Goal: Task Accomplishment & Management: Manage account settings

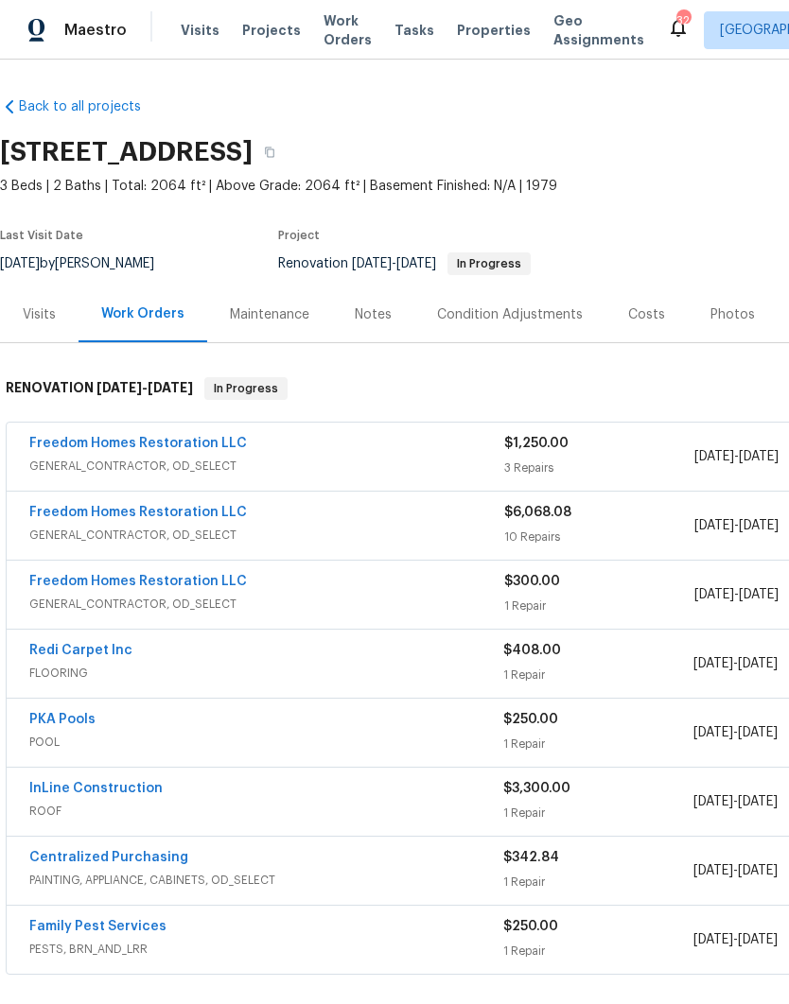
click at [375, 321] on div "Notes" at bounding box center [373, 314] width 37 height 19
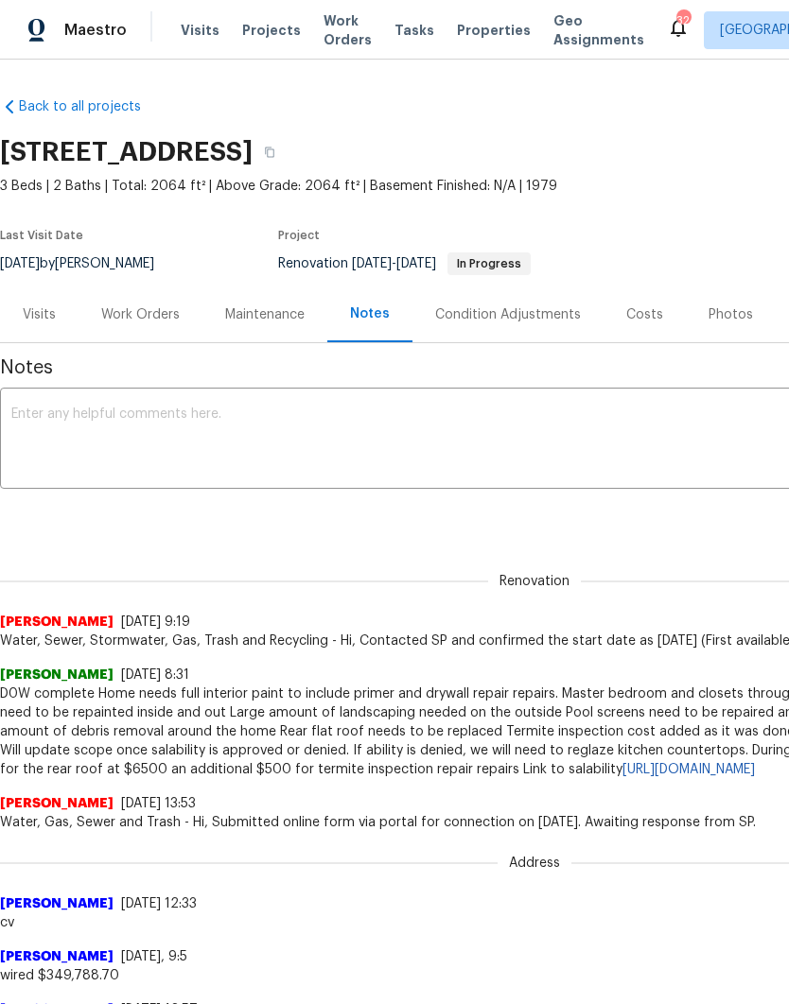
click at [54, 439] on textarea at bounding box center [534, 441] width 1046 height 66
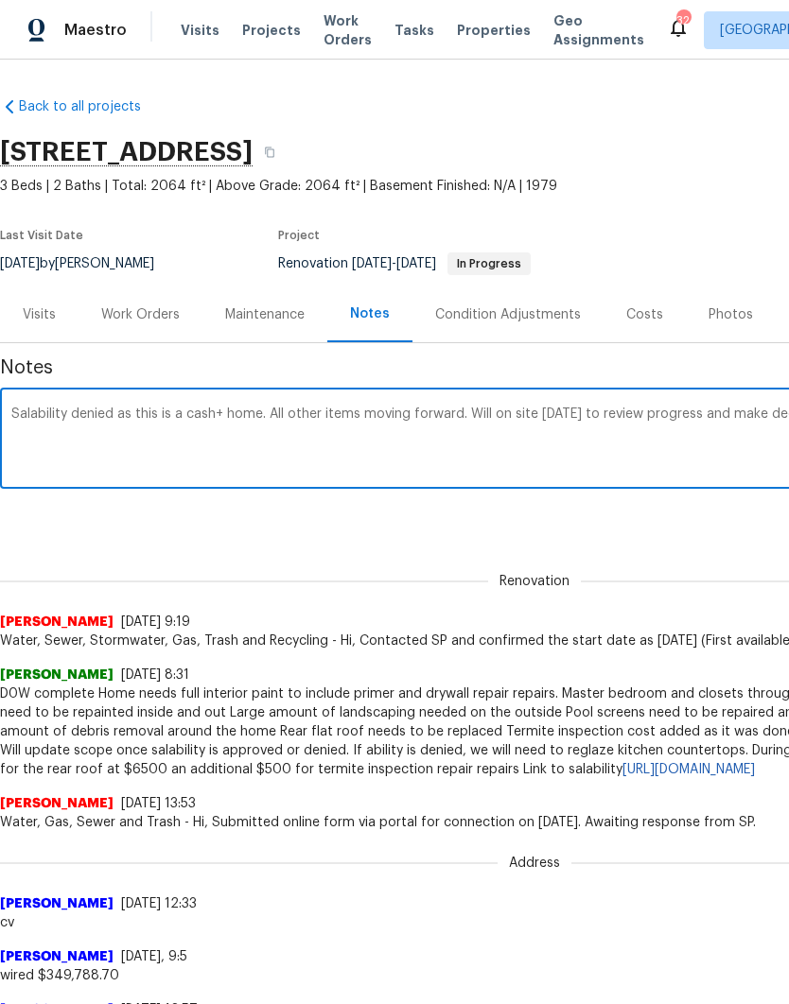
scroll to position [0, 280]
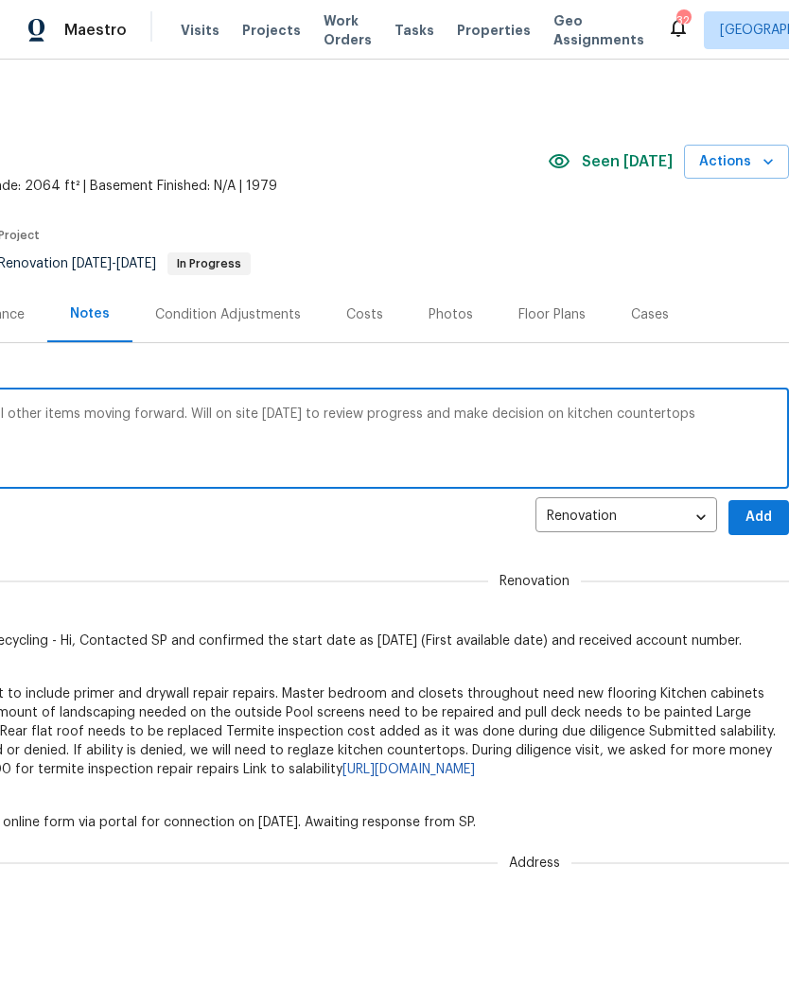
type textarea "Salability denied as this is a cash+ home. All other items moving forward. Will…"
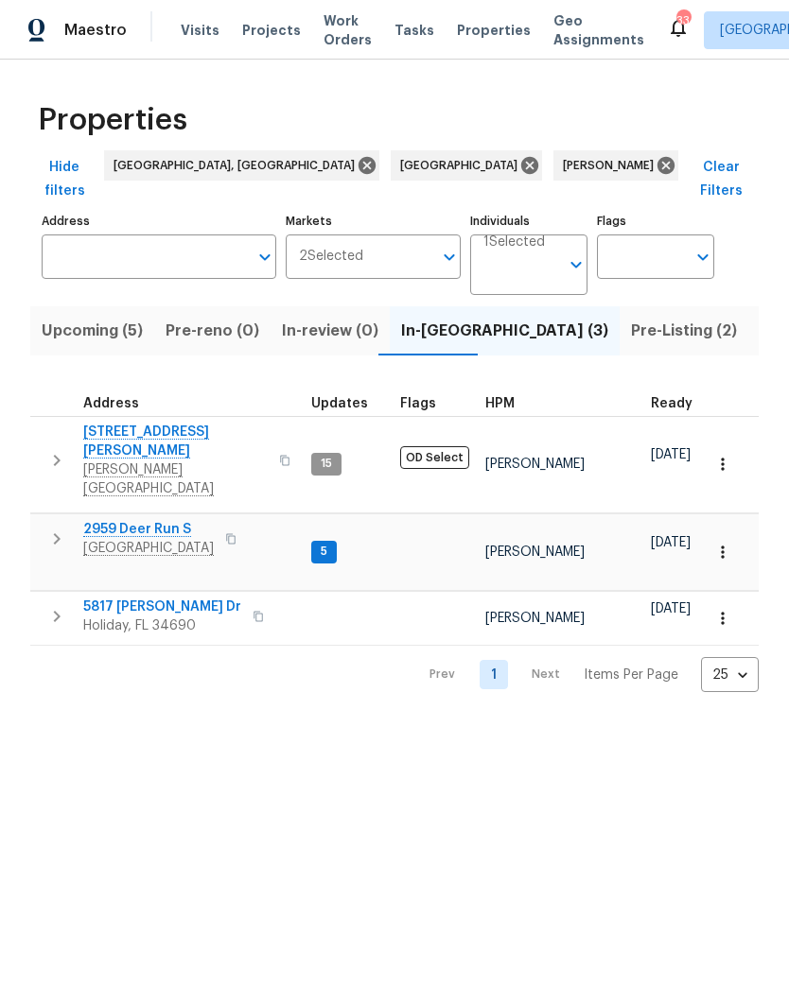
click at [107, 617] on span "Holiday, FL 34690" at bounding box center [162, 626] width 158 height 19
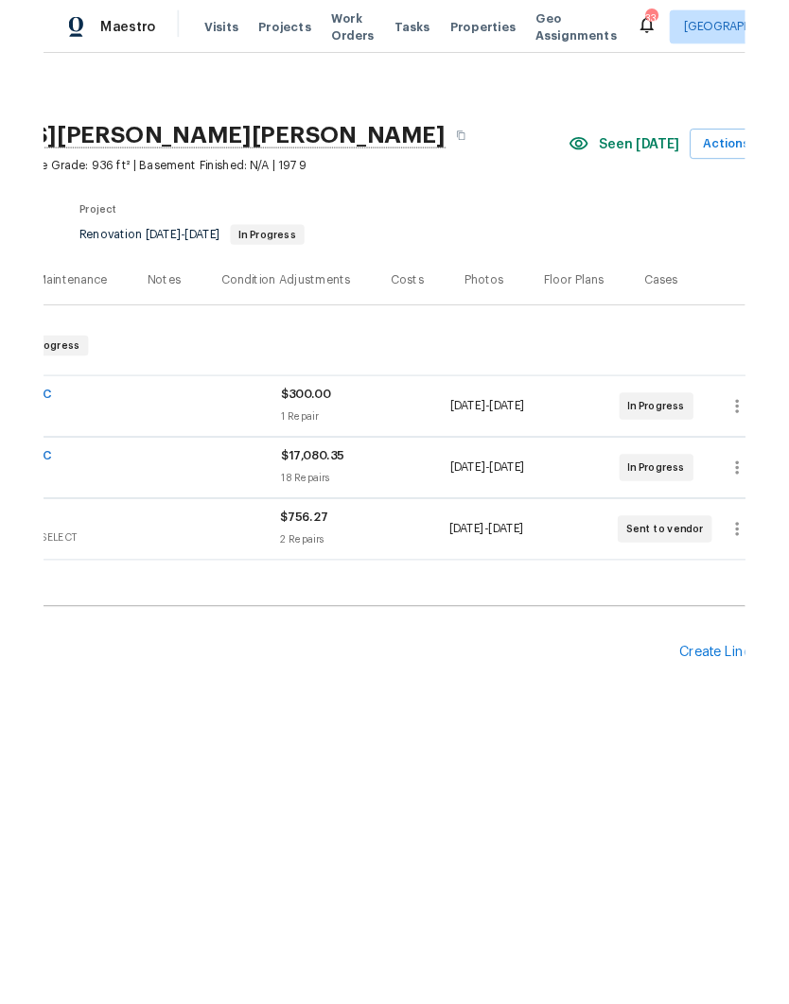
scroll to position [0, 232]
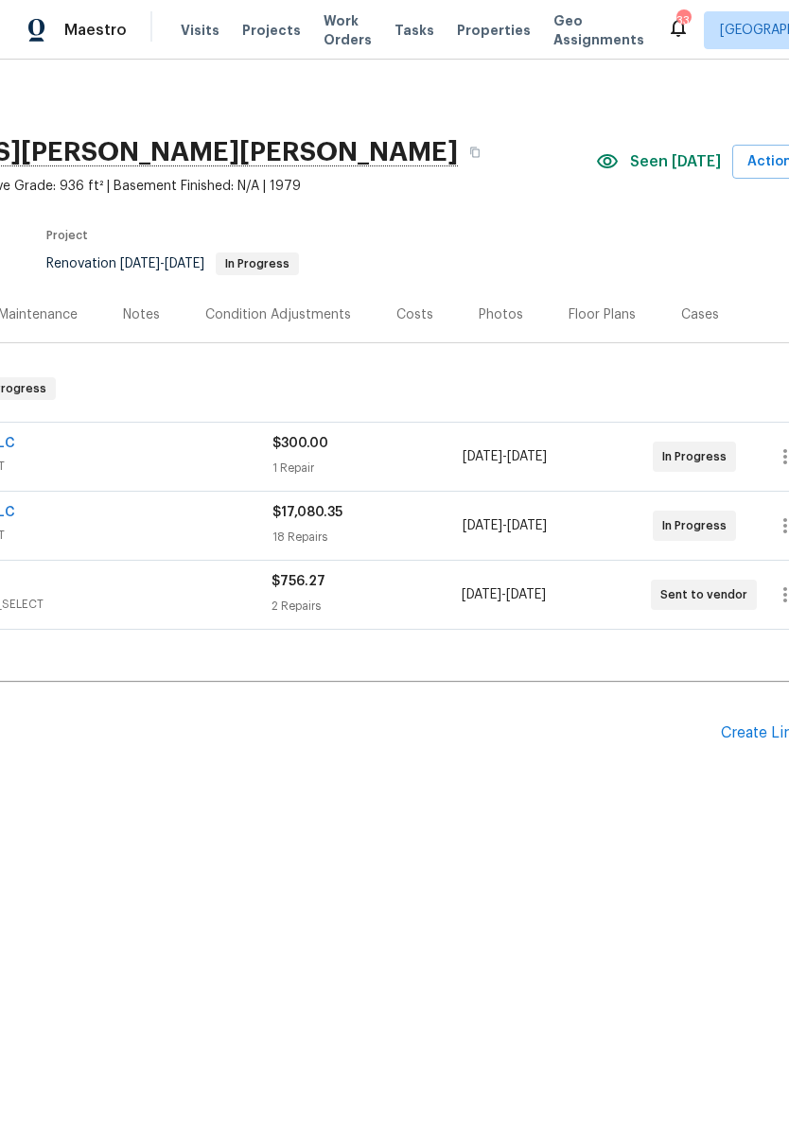
click at [138, 314] on div "Notes" at bounding box center [141, 314] width 37 height 19
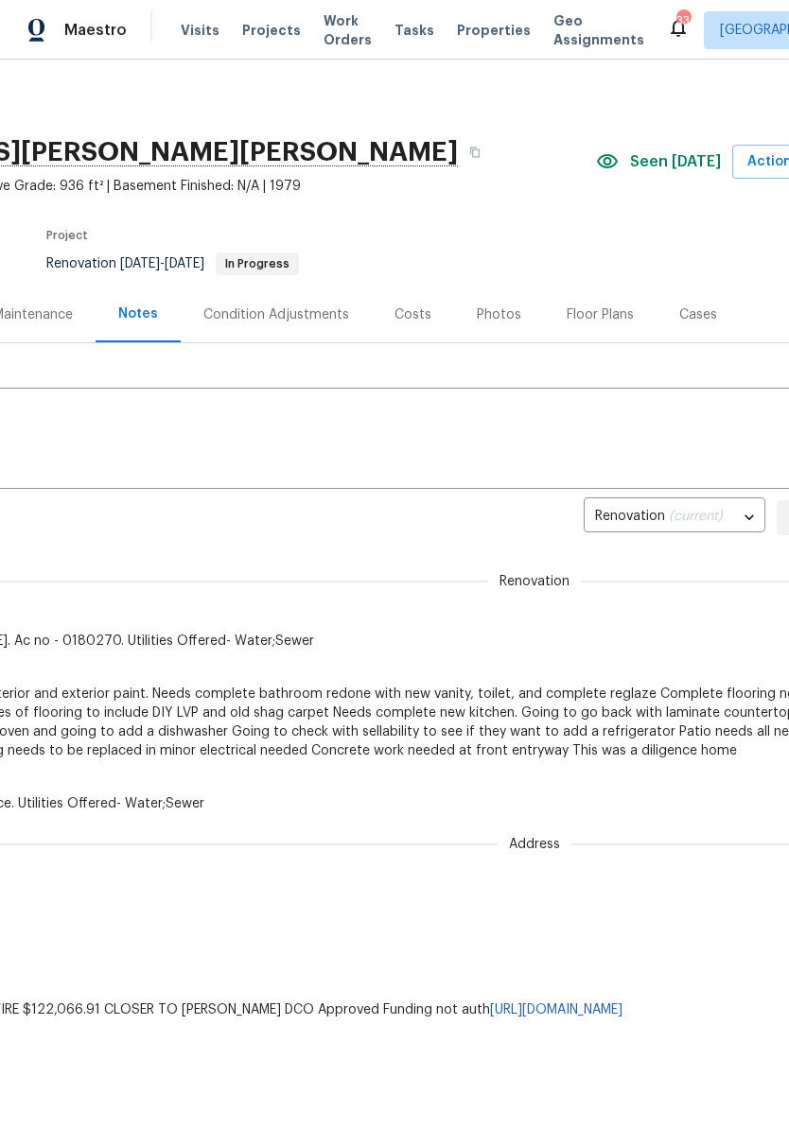
click at [585, 424] on textarea at bounding box center [303, 441] width 1046 height 66
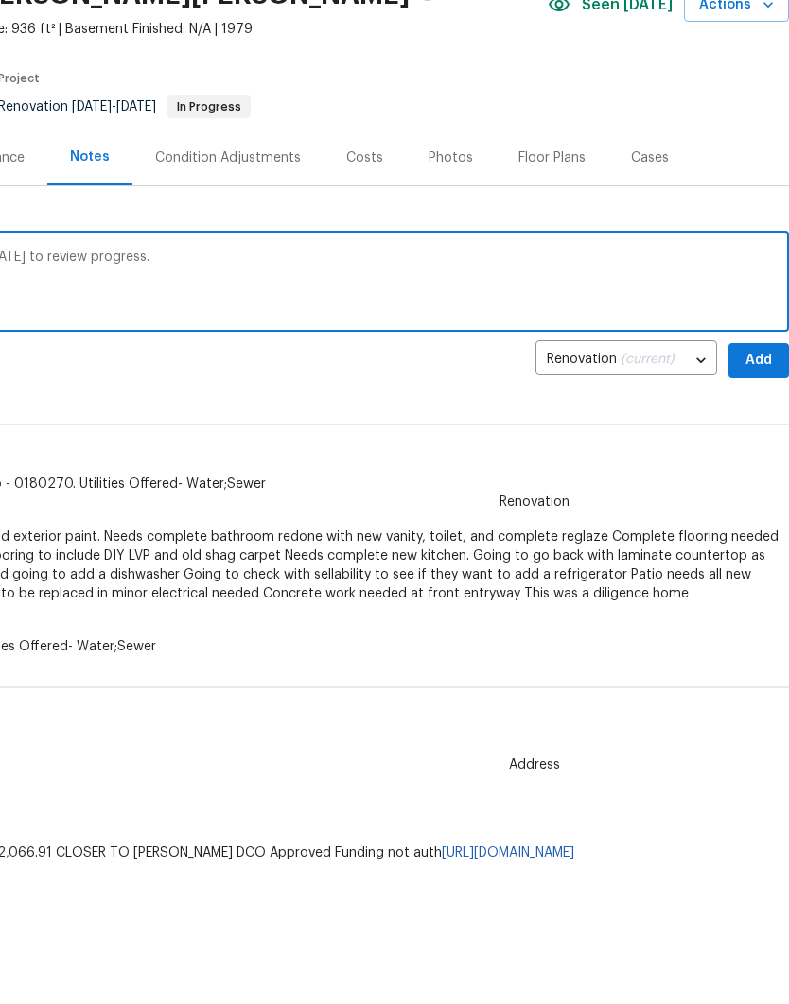
scroll to position [73, 280]
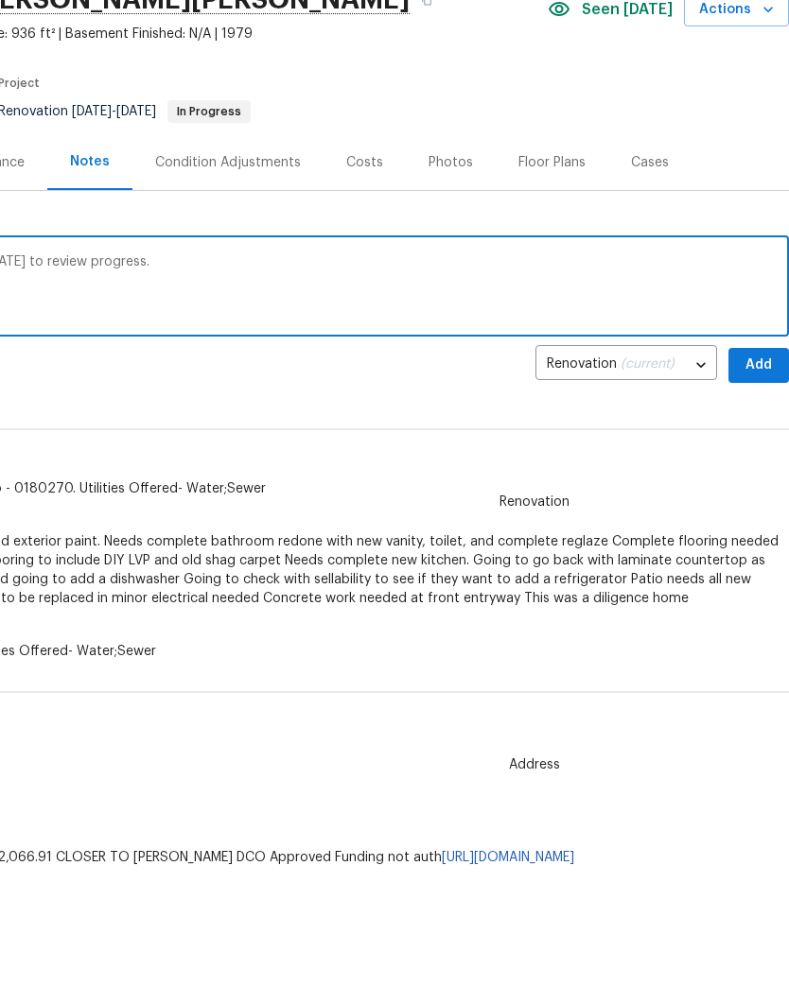
type textarea "All items moving forward. Will be on site tomorrow to review progress."
click at [762, 433] on span "Add" at bounding box center [758, 445] width 30 height 24
